Goal: Task Accomplishment & Management: Use online tool/utility

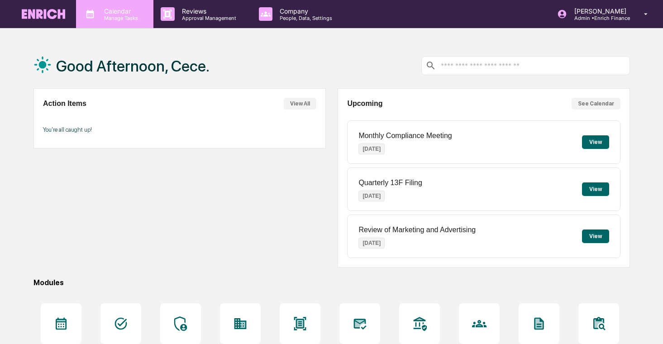
click at [111, 18] on p "Manage Tasks" at bounding box center [120, 18] width 46 height 6
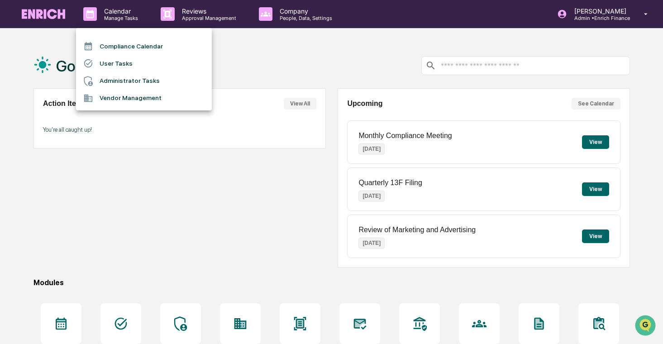
click at [145, 68] on li "User Tasks" at bounding box center [144, 63] width 136 height 17
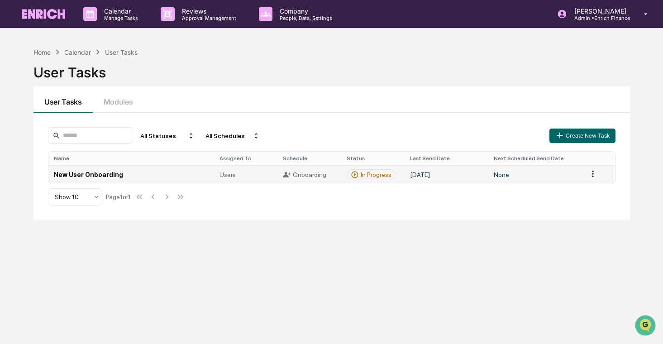
click at [183, 178] on td "New User Onboarding" at bounding box center [131, 174] width 166 height 19
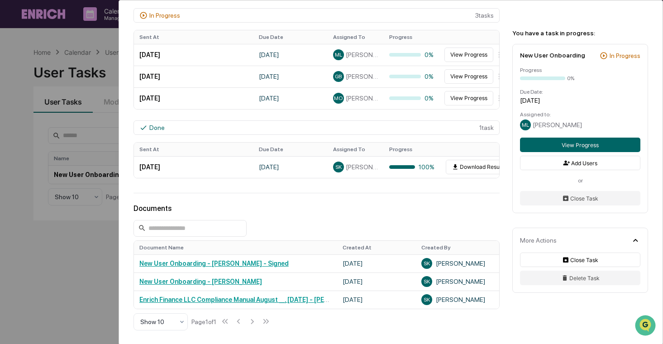
scroll to position [286, 0]
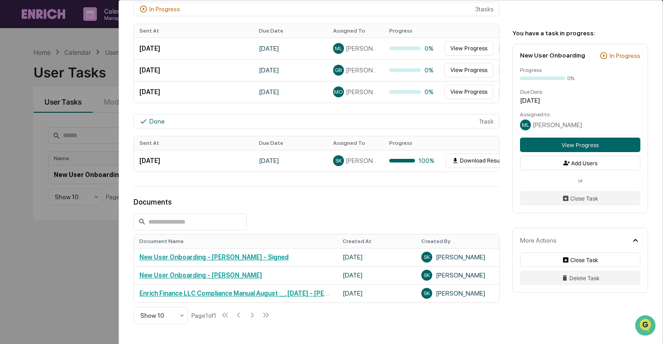
click at [28, 247] on div "User Tasks New User Onboarding New User Onboarding Active Welcome to Greenboard…" at bounding box center [331, 172] width 663 height 344
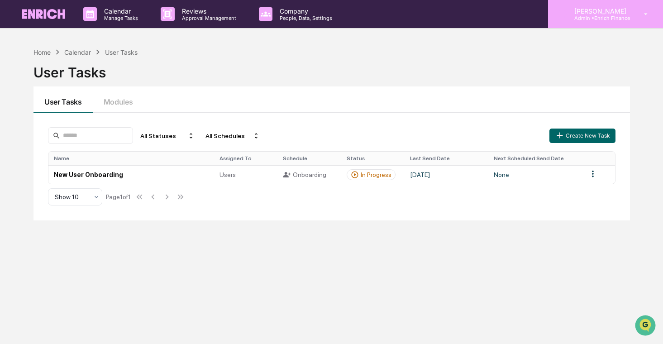
click at [576, 16] on p "Admin • Enrich Finance" at bounding box center [599, 18] width 64 height 6
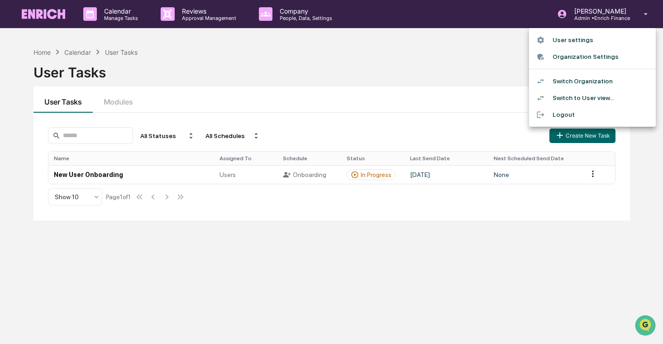
click at [566, 76] on li "Switch Organization" at bounding box center [592, 81] width 127 height 17
